Goal: Task Accomplishment & Management: Manage account settings

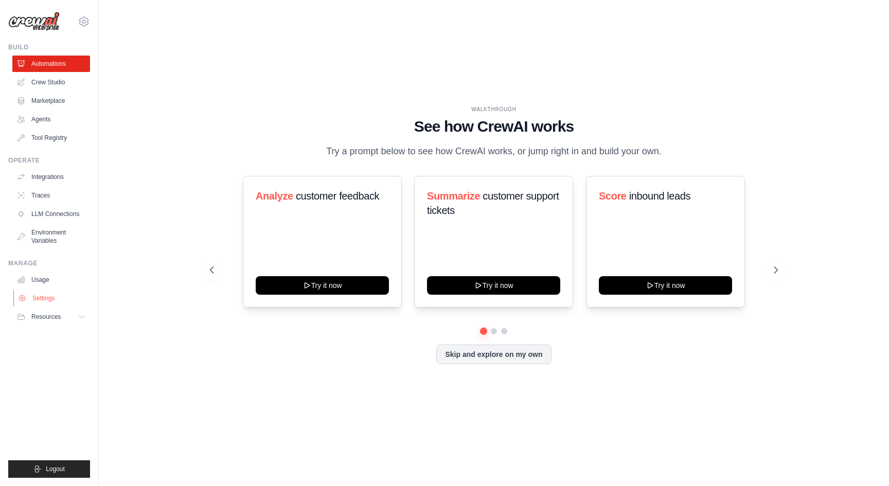
click at [54, 298] on link "Settings" at bounding box center [52, 298] width 78 height 16
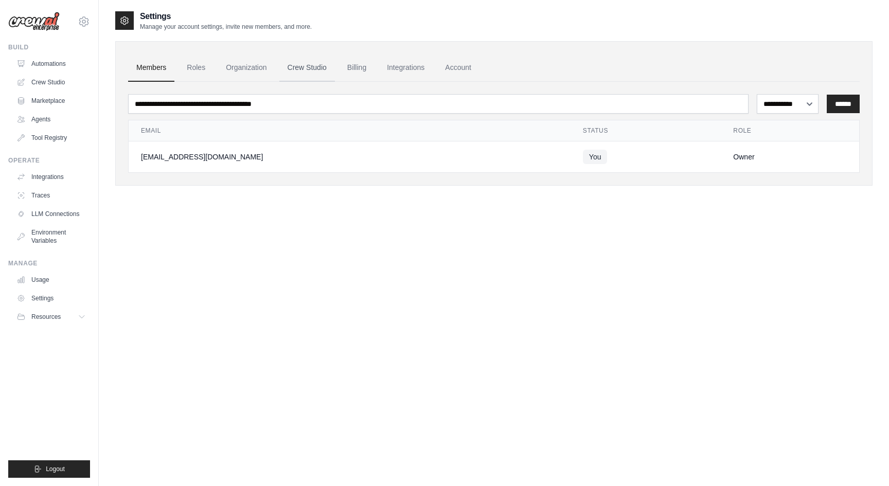
click at [303, 65] on link "Crew Studio" at bounding box center [307, 68] width 56 height 28
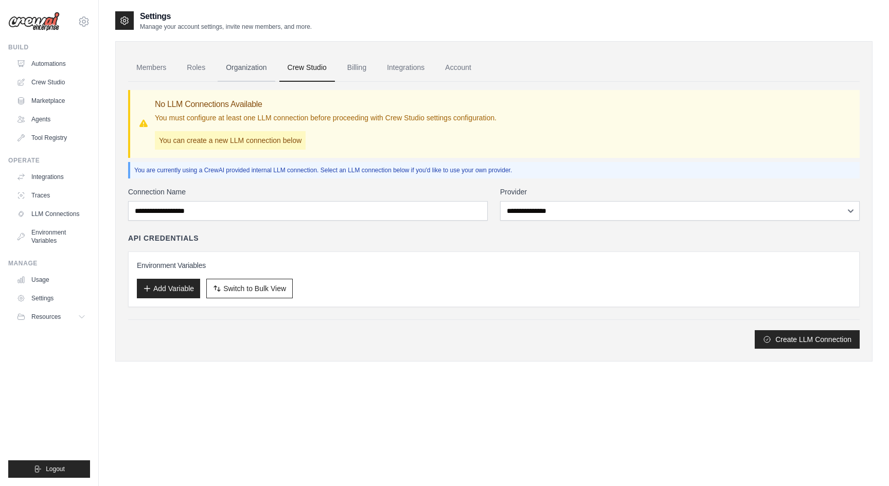
click at [252, 68] on link "Organization" at bounding box center [246, 68] width 57 height 28
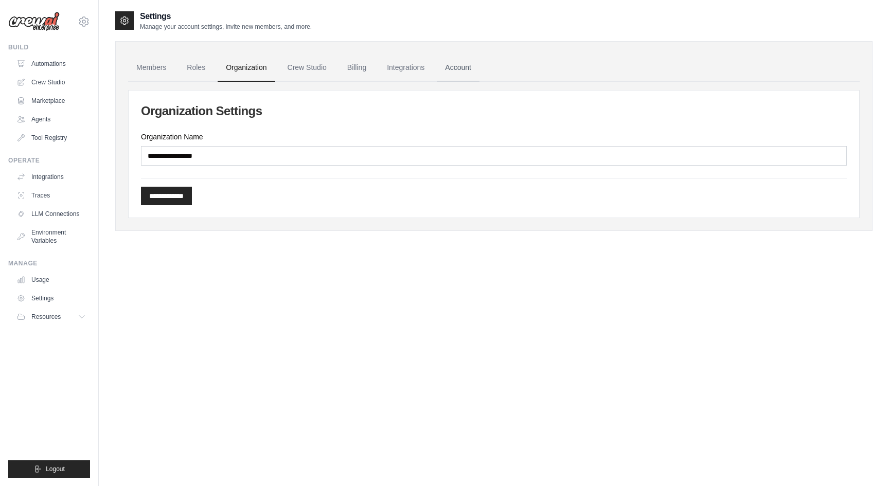
click at [453, 68] on link "Account" at bounding box center [458, 68] width 43 height 28
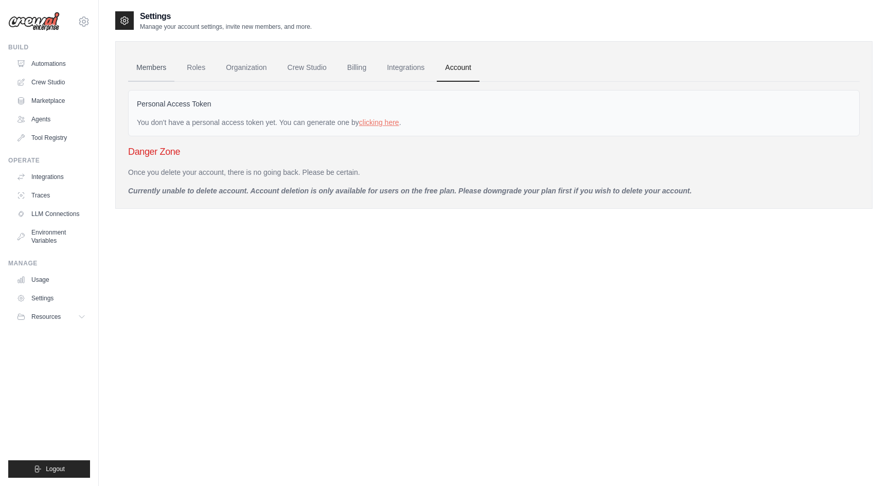
click at [152, 67] on link "Members" at bounding box center [151, 68] width 46 height 28
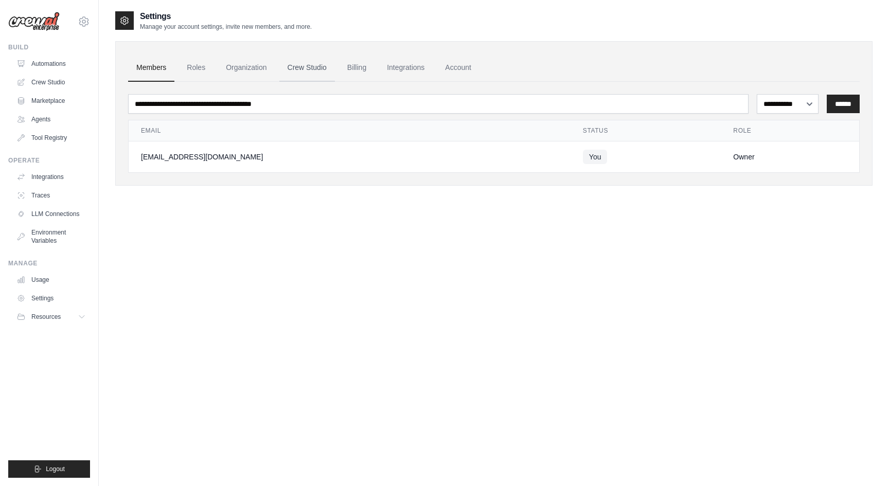
click at [308, 68] on link "Crew Studio" at bounding box center [307, 68] width 56 height 28
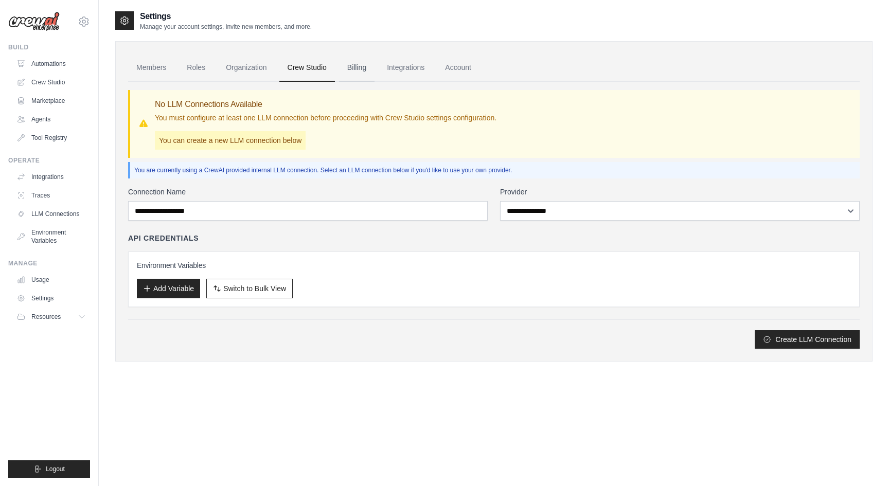
click at [352, 73] on link "Billing" at bounding box center [357, 68] width 36 height 28
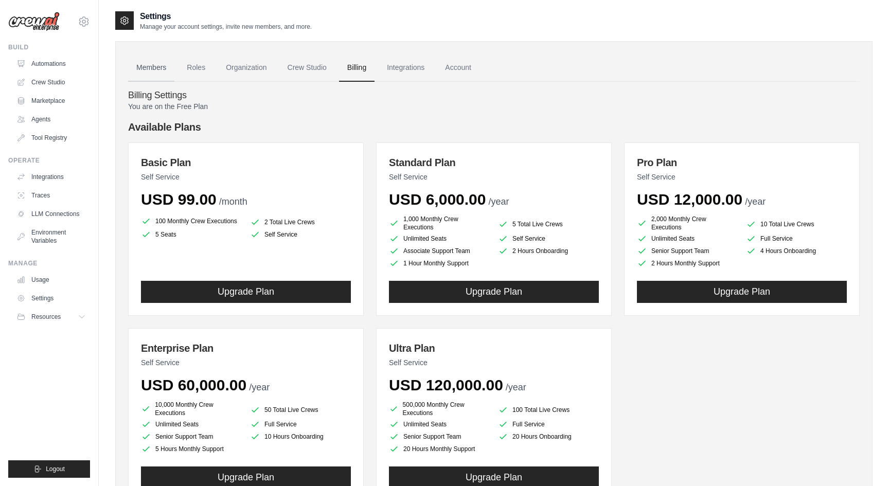
click at [145, 66] on link "Members" at bounding box center [151, 68] width 46 height 28
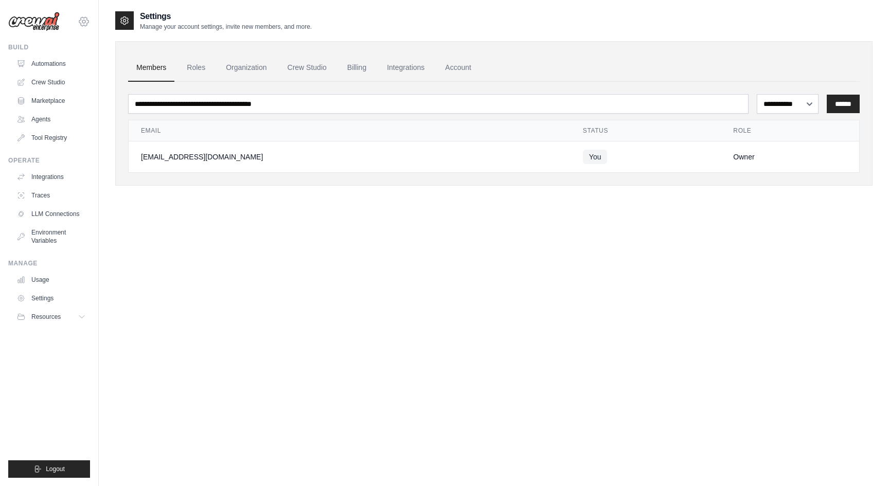
click at [81, 19] on icon at bounding box center [84, 21] width 12 height 12
click at [77, 71] on link "Settings" at bounding box center [84, 69] width 91 height 19
